Goal: Task Accomplishment & Management: Complete application form

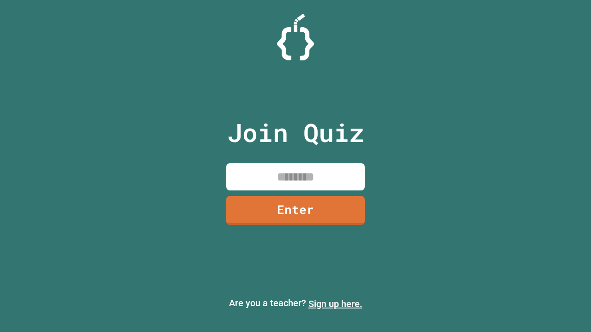
click at [335, 304] on link "Sign up here." at bounding box center [335, 304] width 54 height 11
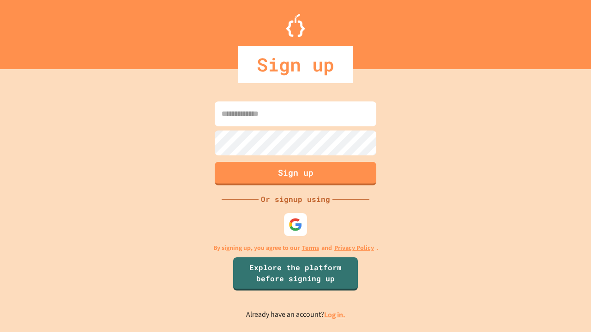
click at [335, 315] on link "Log in." at bounding box center [334, 315] width 21 height 10
